Goal: Task Accomplishment & Management: Complete application form

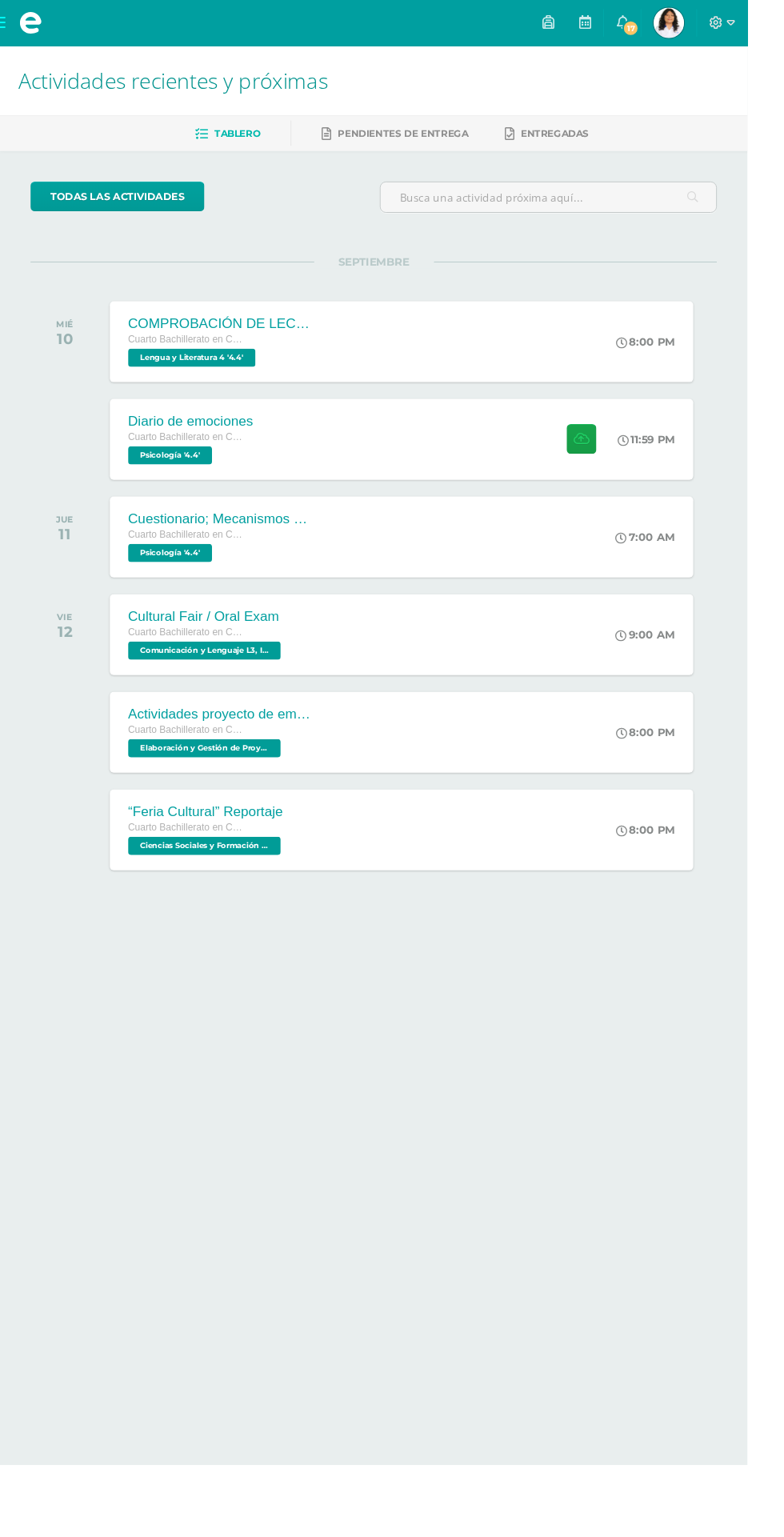
click at [526, 462] on div "Diario de emociones Cuarto Bachillerato en Ciencias y Letras Psicología '4.4' 1…" at bounding box center [421, 461] width 612 height 85
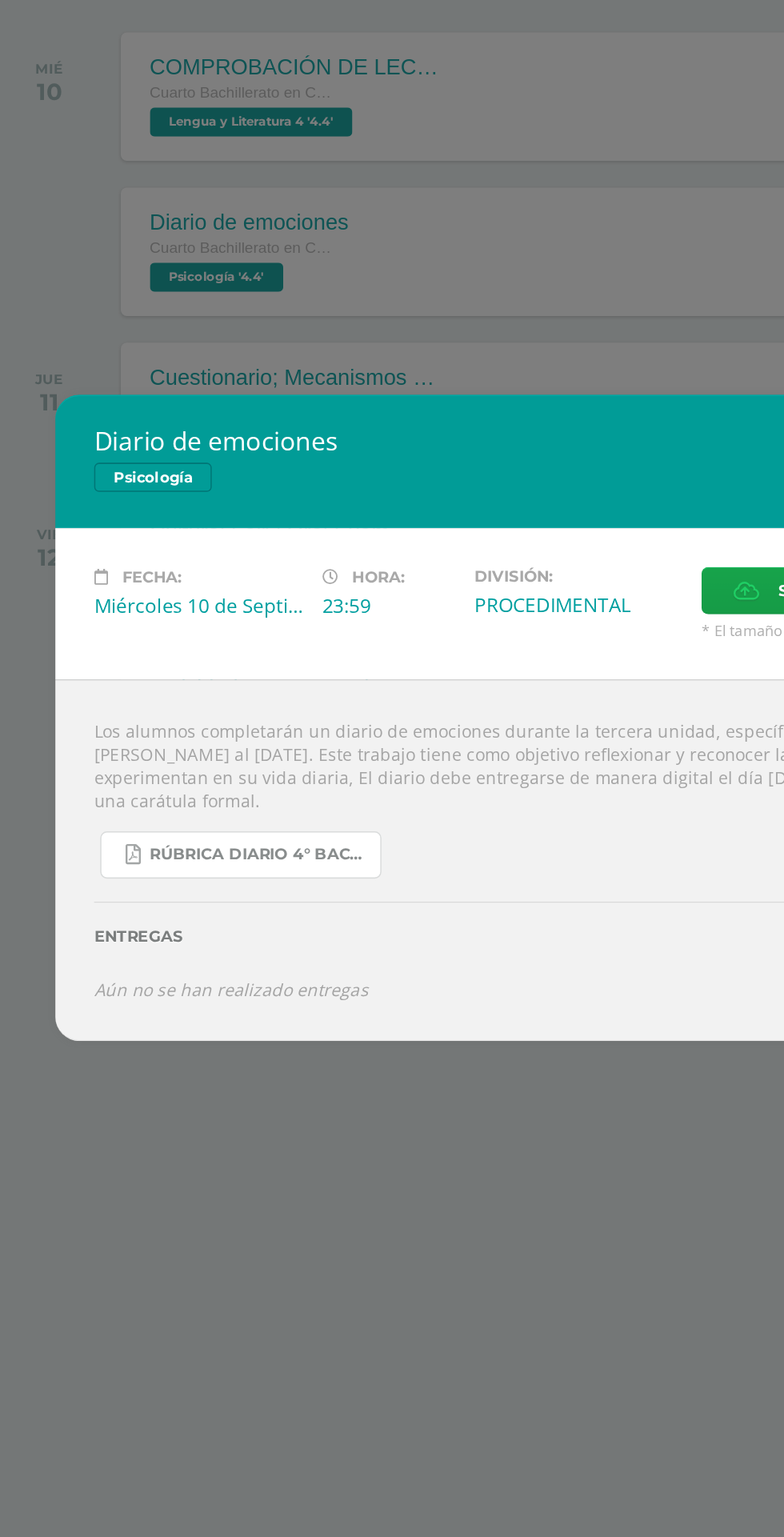
click at [134, 873] on link "RÚBRICA DIARIO 4° BACHI.pdf" at bounding box center [194, 858] width 186 height 31
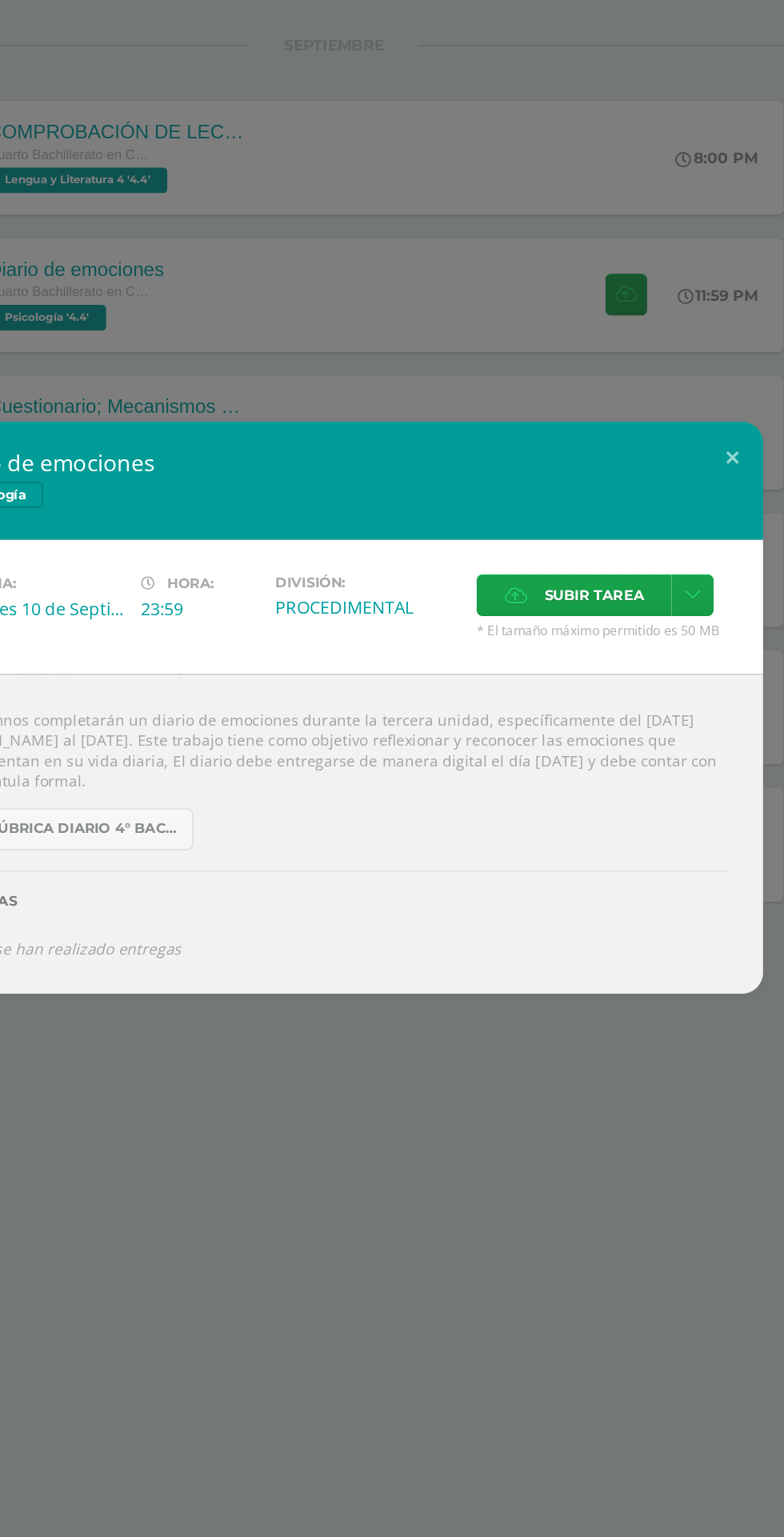
click at [598, 678] on span "Subir tarea" at bounding box center [585, 684] width 75 height 29
click at [0, 0] on input "Subir tarea" at bounding box center [0, 0] width 0 height 0
click at [662, 687] on icon at bounding box center [659, 684] width 12 height 13
click at [597, 670] on span "Subir tarea" at bounding box center [585, 684] width 75 height 29
click at [0, 0] on input "Subir tarea" at bounding box center [0, 0] width 0 height 0
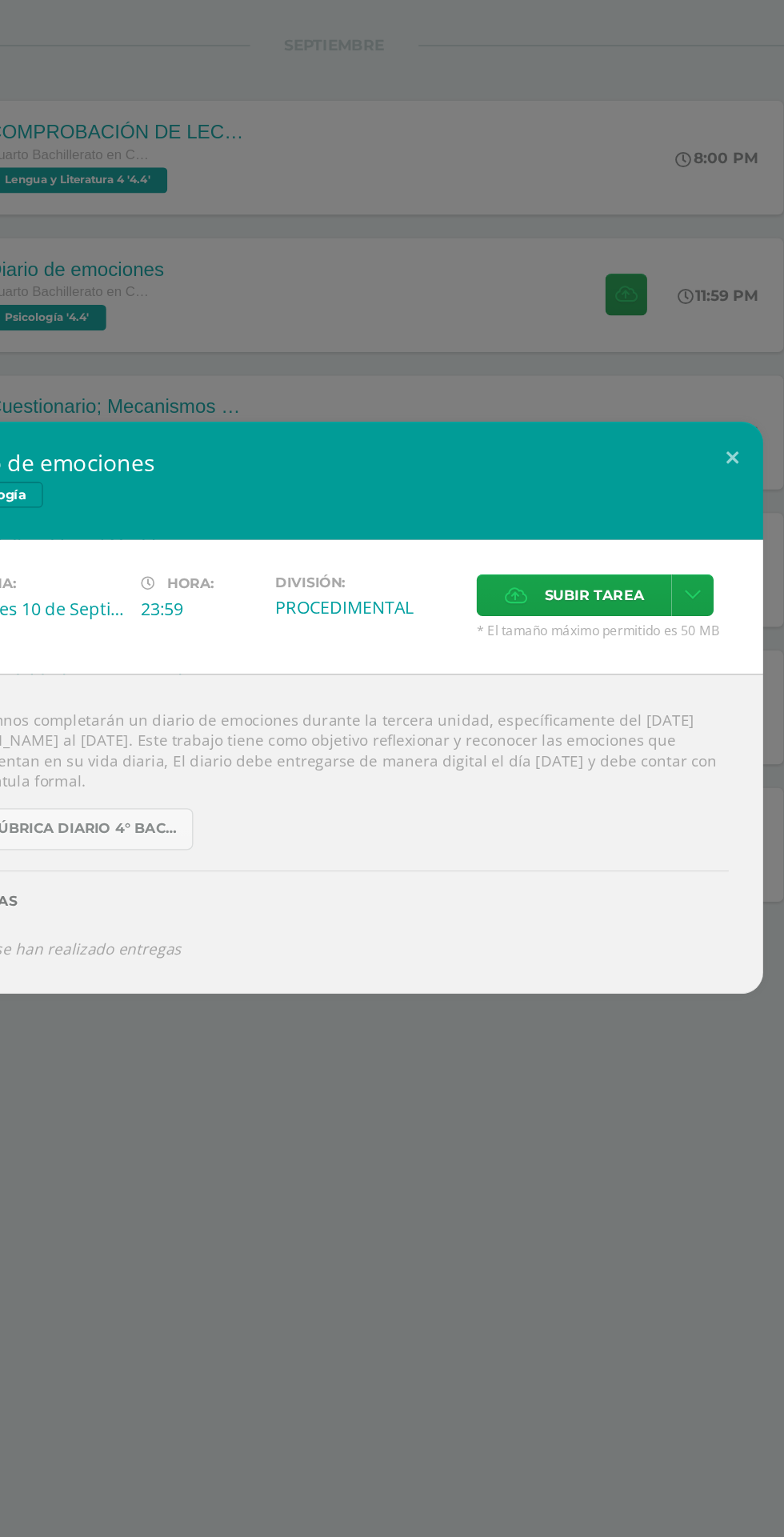
click at [606, 682] on span "Subir tarea" at bounding box center [585, 684] width 75 height 29
click at [0, 0] on input "Subir tarea" at bounding box center [0, 0] width 0 height 0
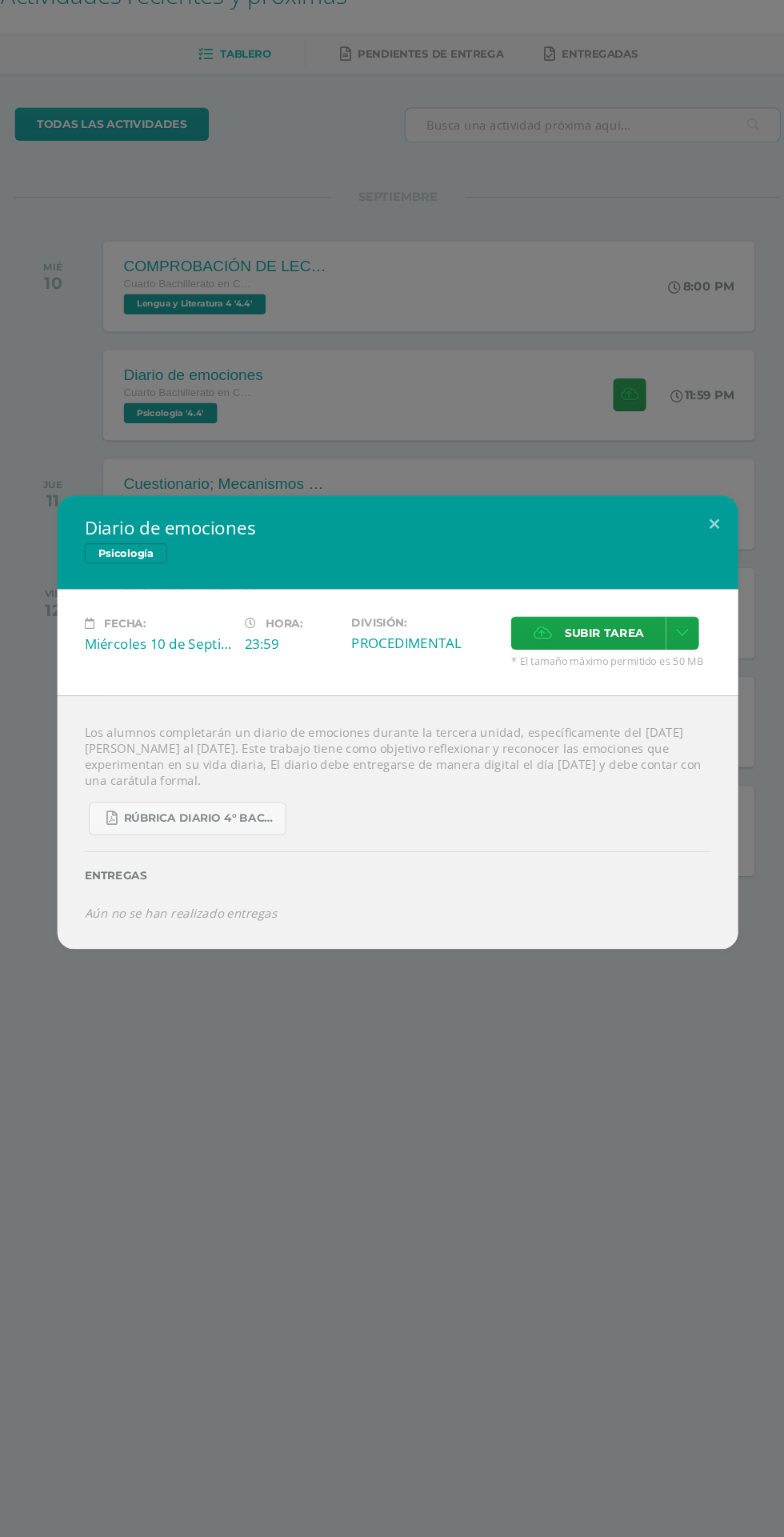
click at [601, 689] on span "Subir tarea" at bounding box center [585, 684] width 75 height 29
click at [0, 0] on input "Subir tarea" at bounding box center [0, 0] width 0 height 0
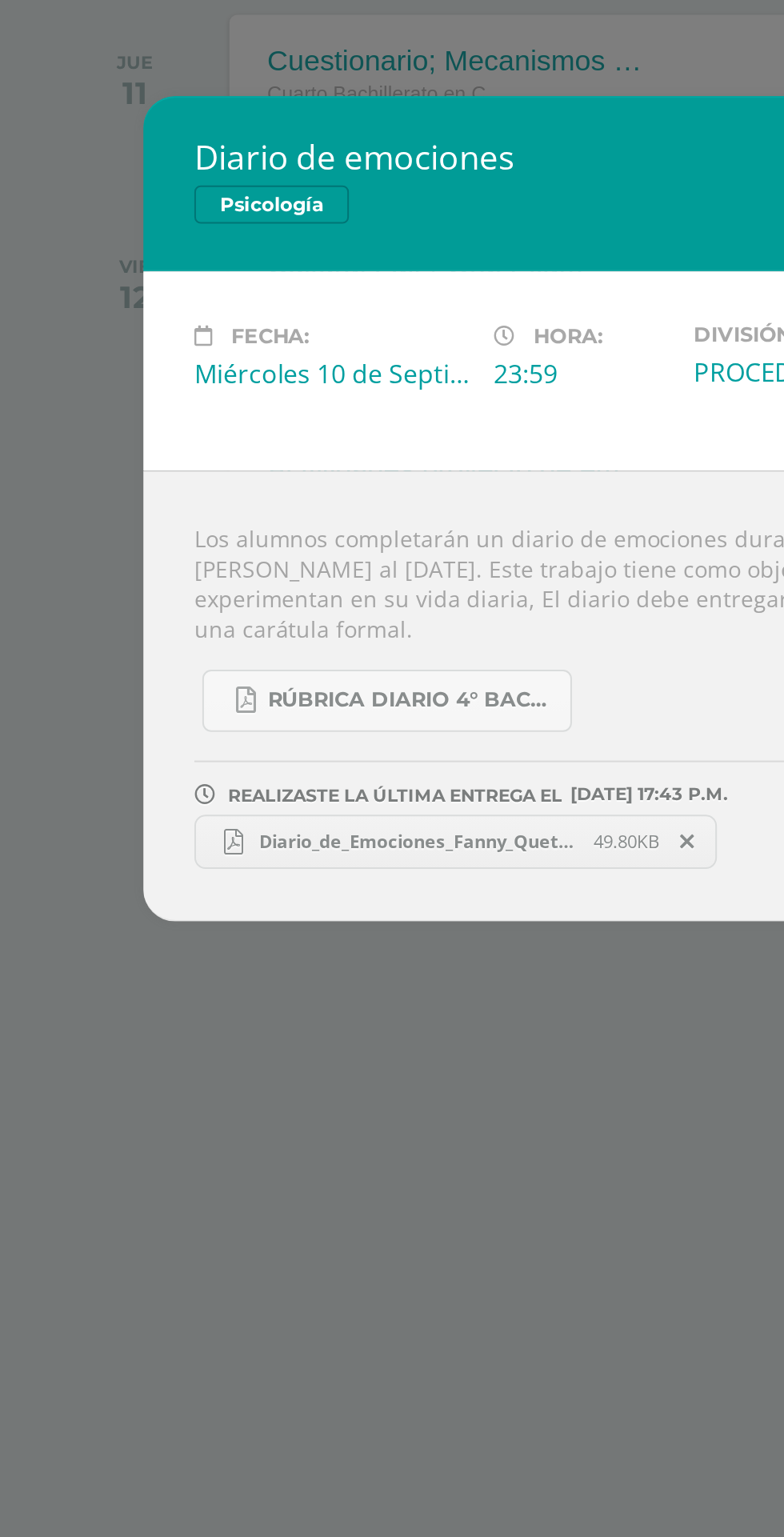
click at [250, 1110] on div "Diario de emociones Psicología Fecha: [DATE] Hora: 23:59 División: Subir tarea" at bounding box center [392, 768] width 784 height 1537
